Goal: Check status: Check status

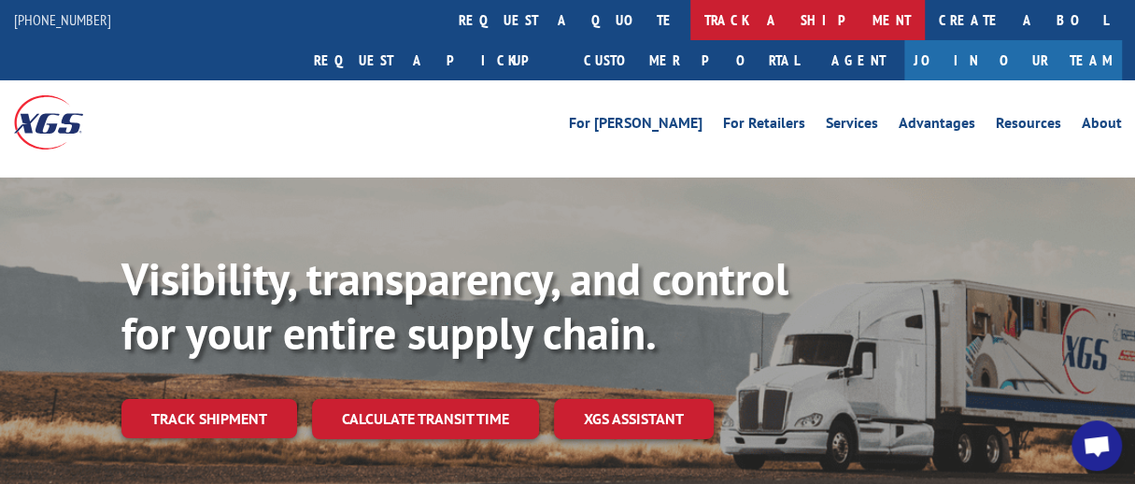
click at [690, 21] on link "track a shipment" at bounding box center [807, 20] width 234 height 40
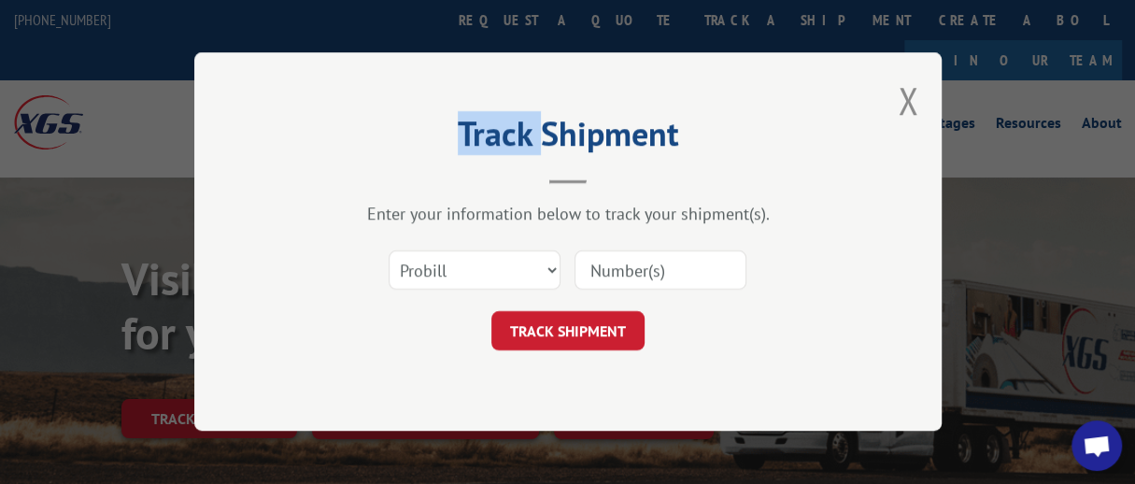
drag, startPoint x: 538, startPoint y: 21, endPoint x: 531, endPoint y: 170, distance: 149.7
click at [531, 170] on div "Track Shipment Enter your information below to track your shipment(s). Select c…" at bounding box center [567, 242] width 1135 height 484
click at [670, 270] on input at bounding box center [661, 270] width 172 height 39
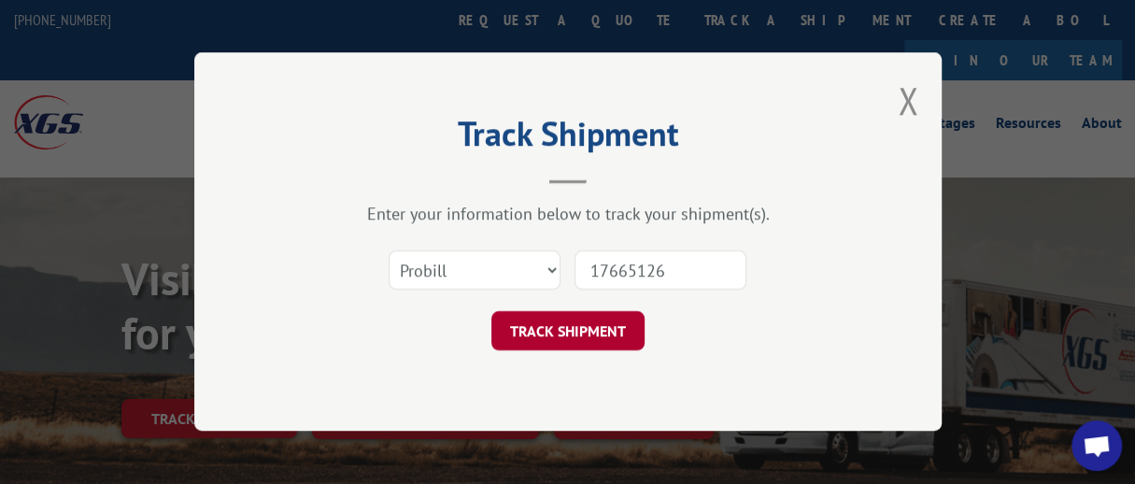
type input "17665126"
click at [565, 332] on button "TRACK SHIPMENT" at bounding box center [567, 331] width 153 height 39
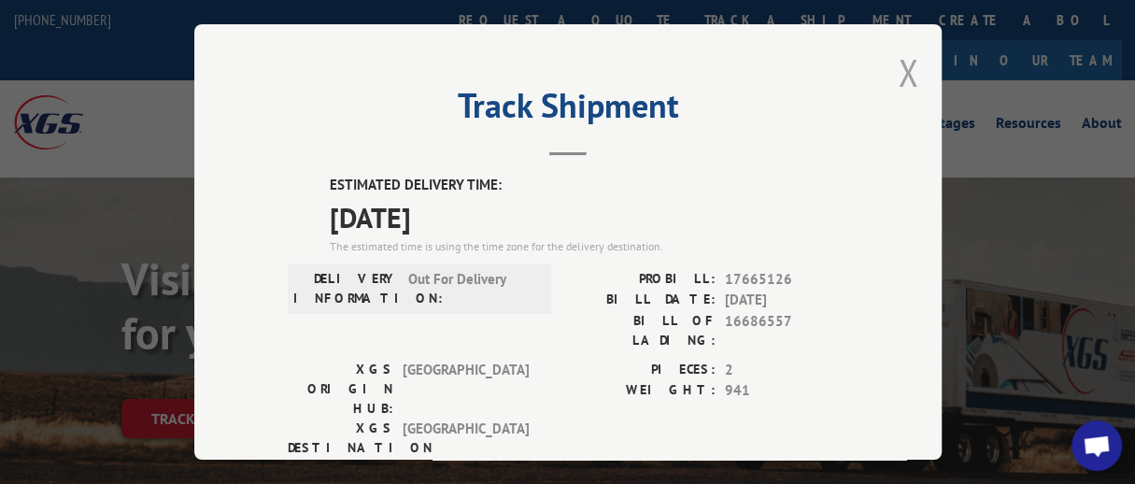
click at [901, 68] on button "Close modal" at bounding box center [908, 73] width 21 height 50
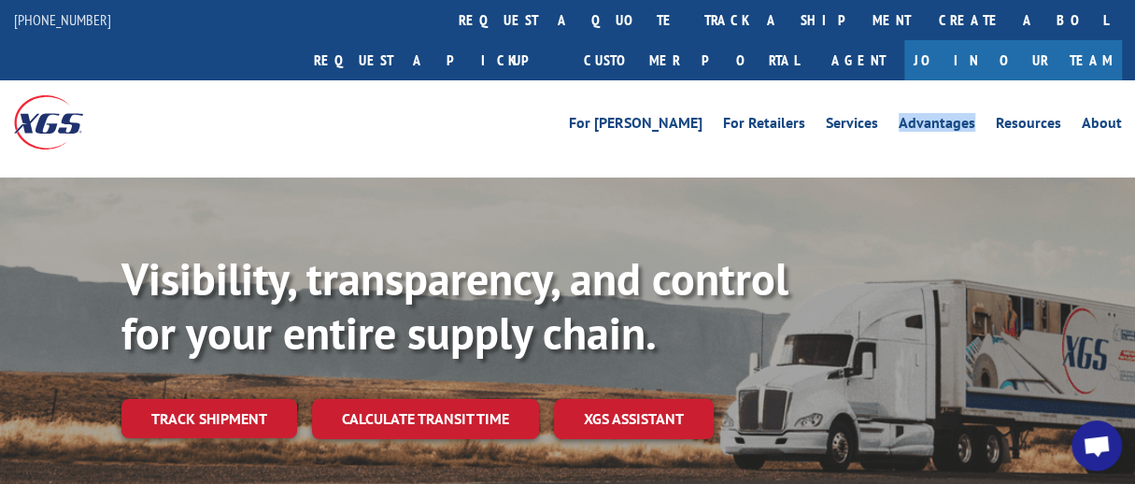
click at [901, 108] on ul "For [PERSON_NAME] For Retailers Services Advantages Resources About" at bounding box center [846, 122] width 574 height 28
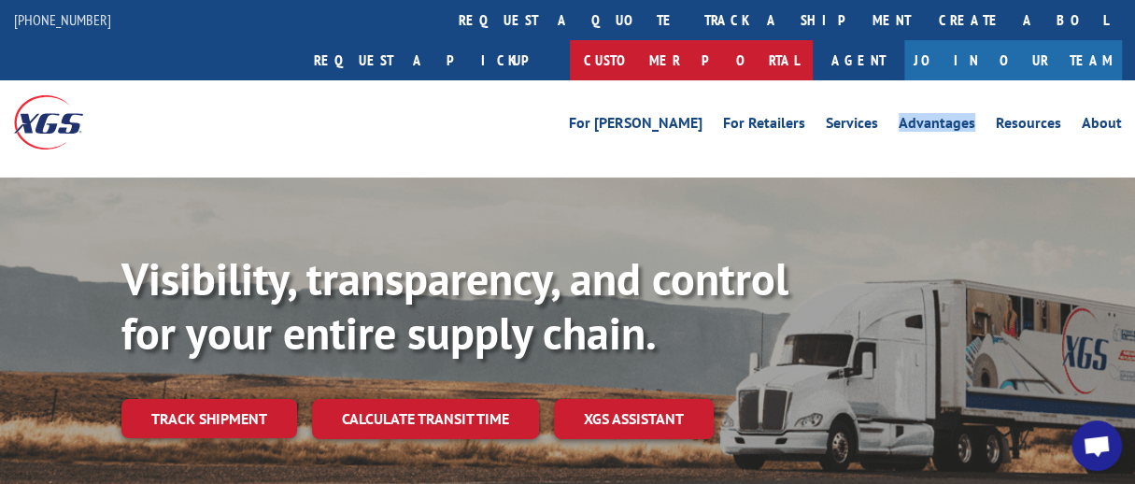
click at [813, 40] on link "Customer Portal" at bounding box center [691, 60] width 243 height 40
